Goal: Find specific page/section: Find specific page/section

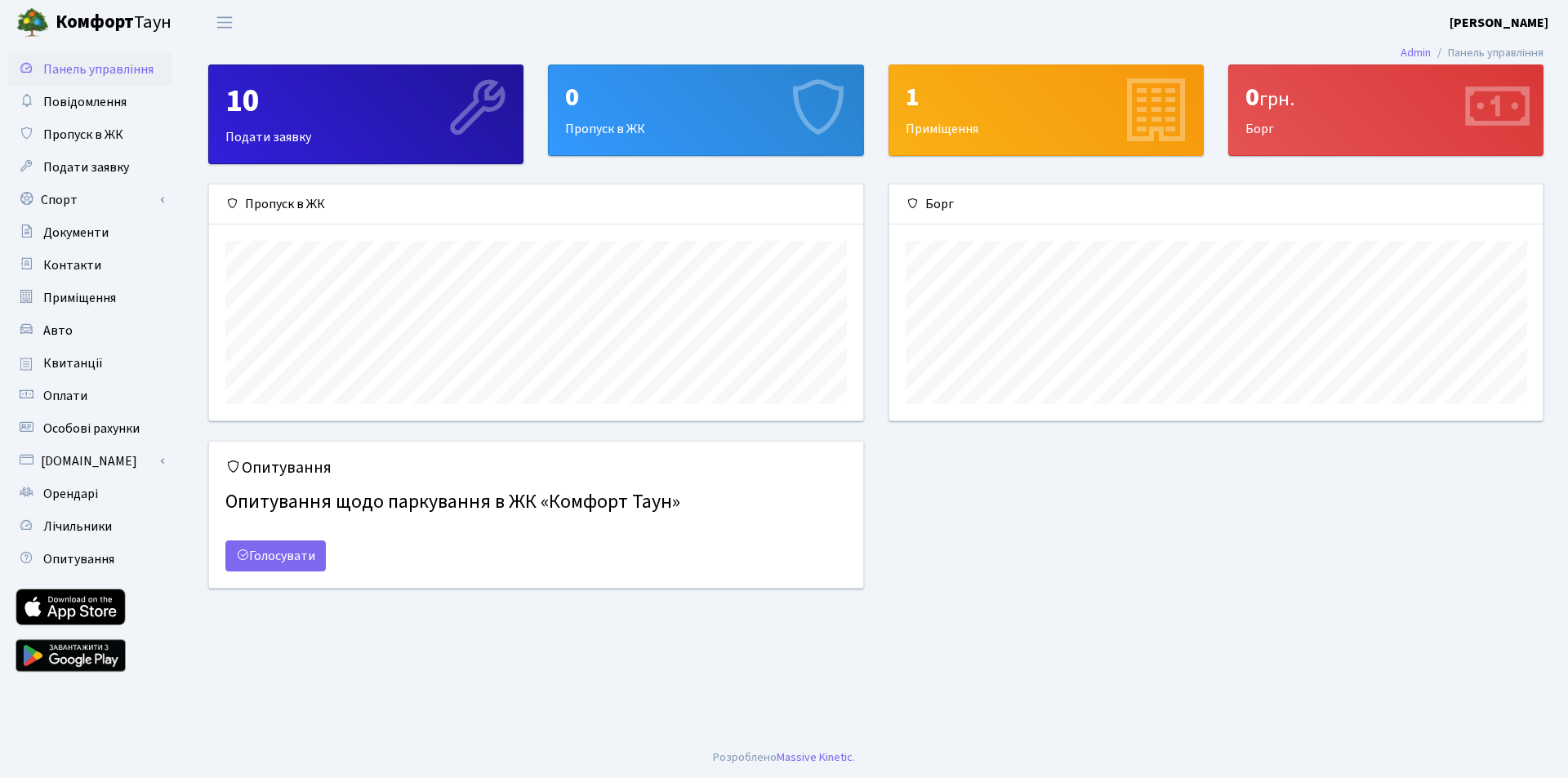
scroll to position [236, 653]
click at [91, 369] on span "Квитанції" at bounding box center [73, 363] width 60 height 18
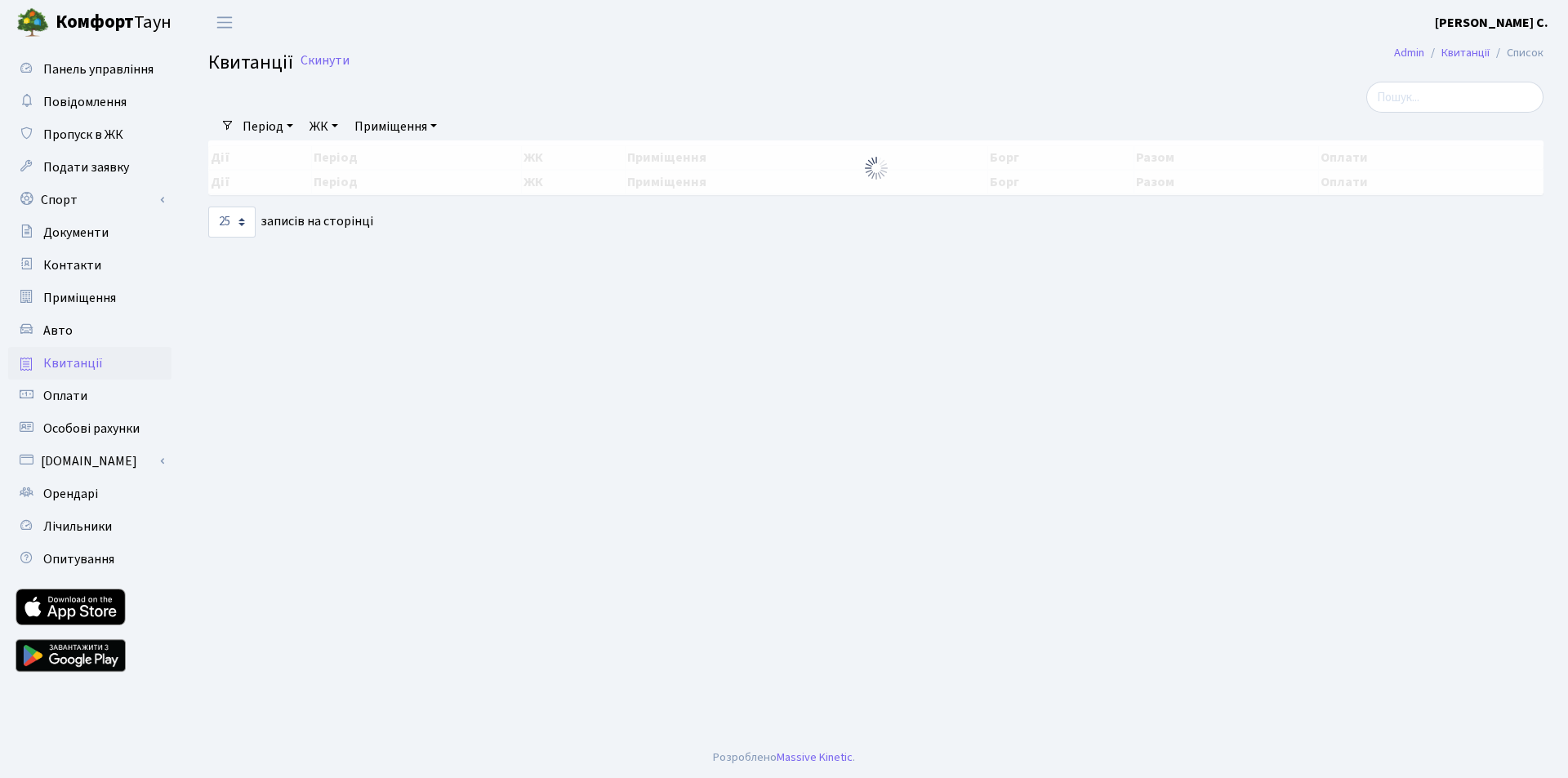
select select "25"
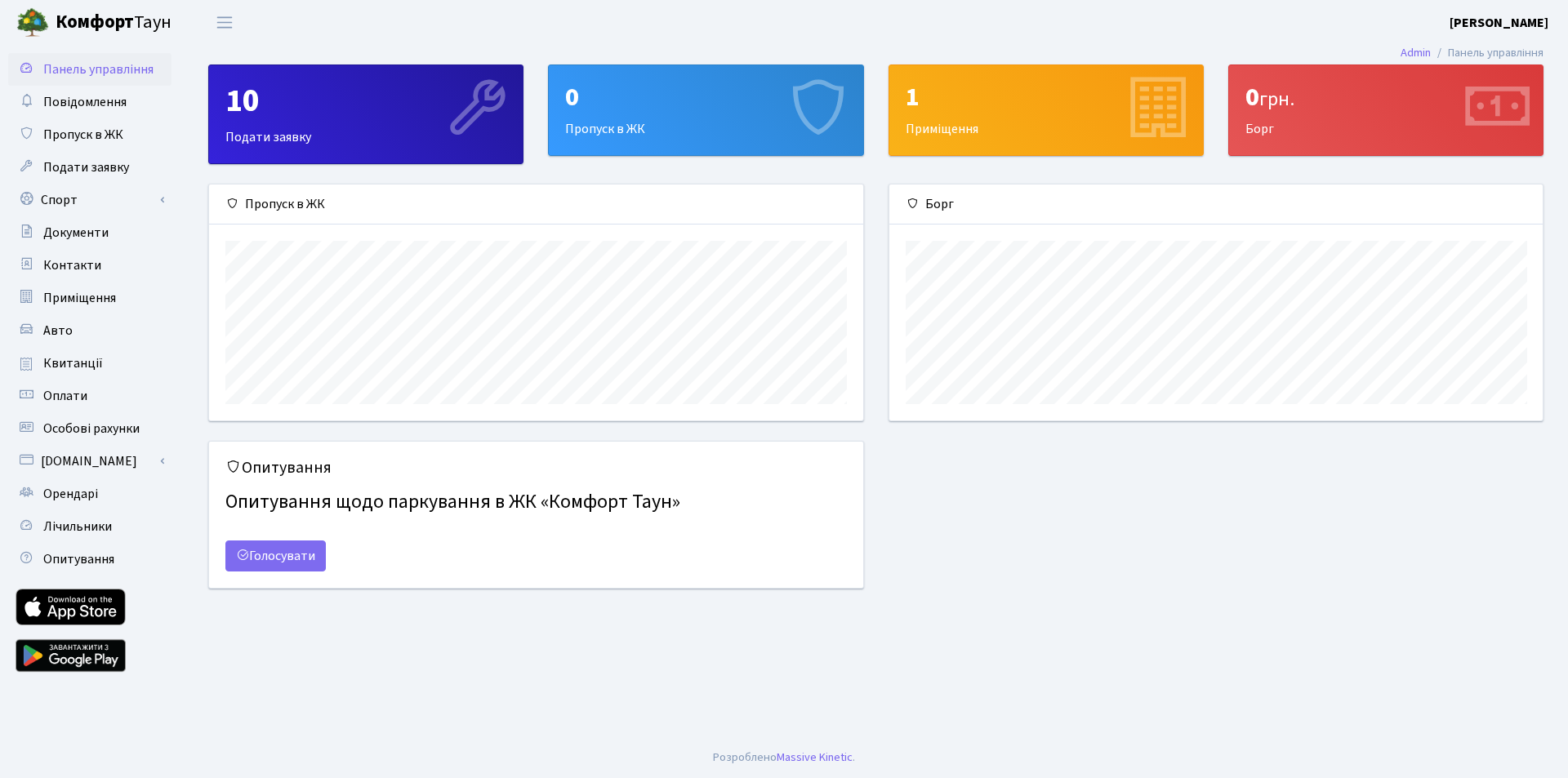
scroll to position [236, 653]
